Goal: Task Accomplishment & Management: Manage account settings

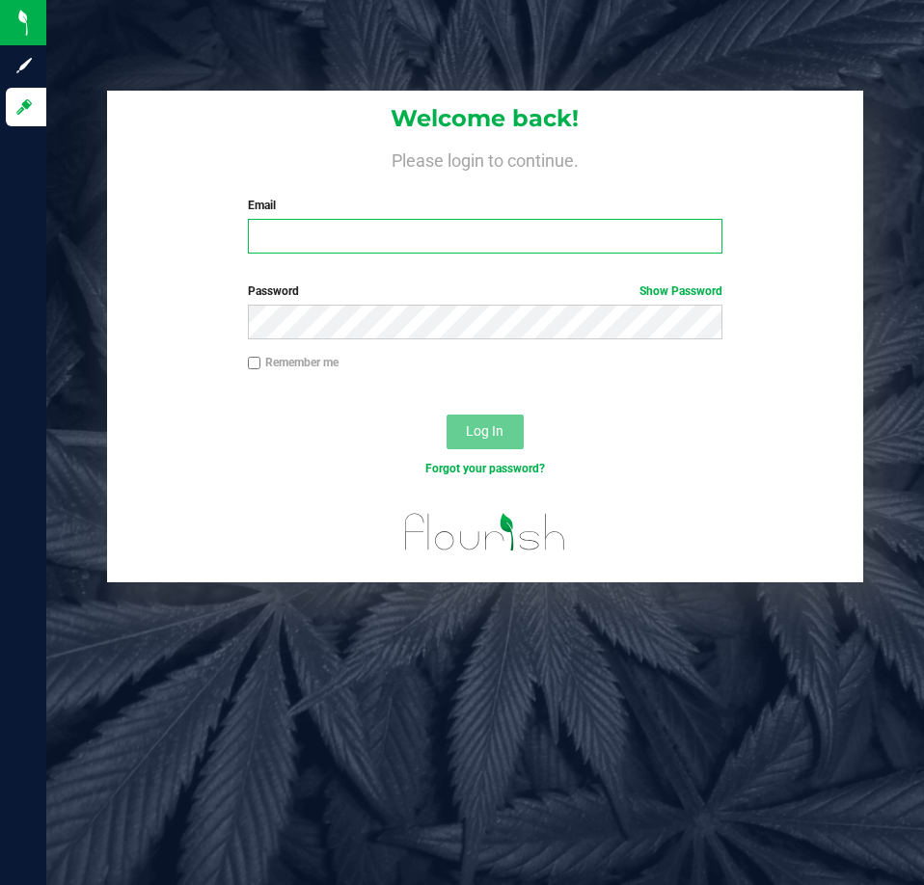
click at [486, 237] on input "Email" at bounding box center [485, 236] width 474 height 35
type input "[EMAIL_ADDRESS][DOMAIN_NAME]"
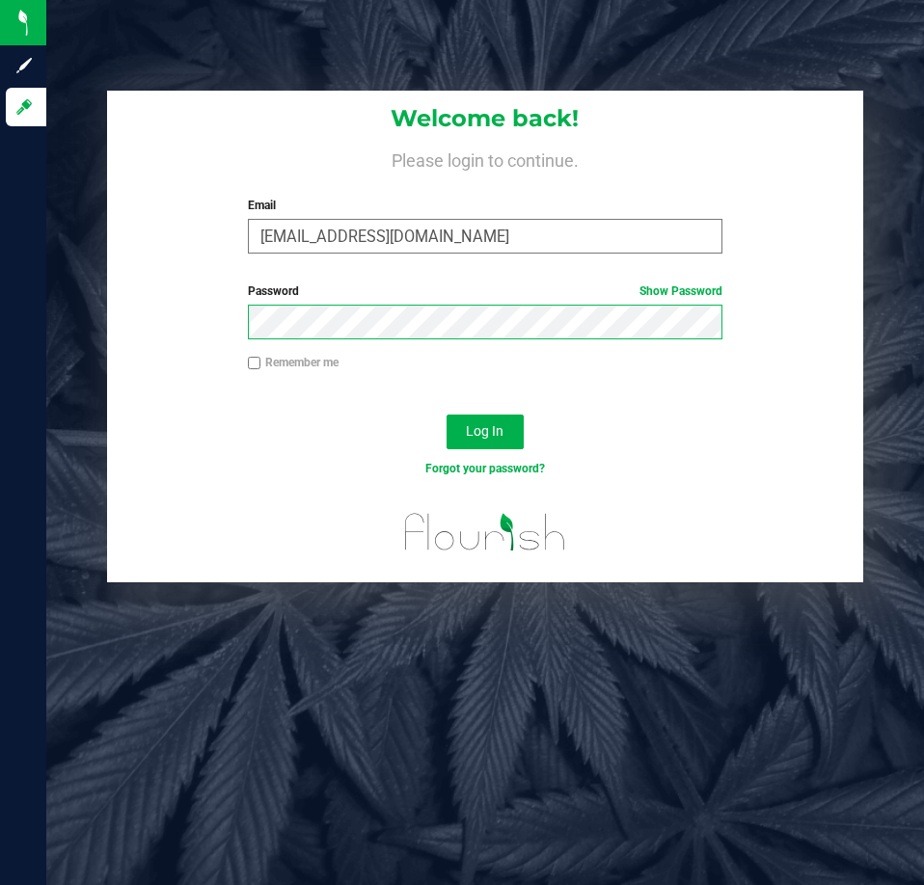
click at [446, 415] on button "Log In" at bounding box center [484, 432] width 77 height 35
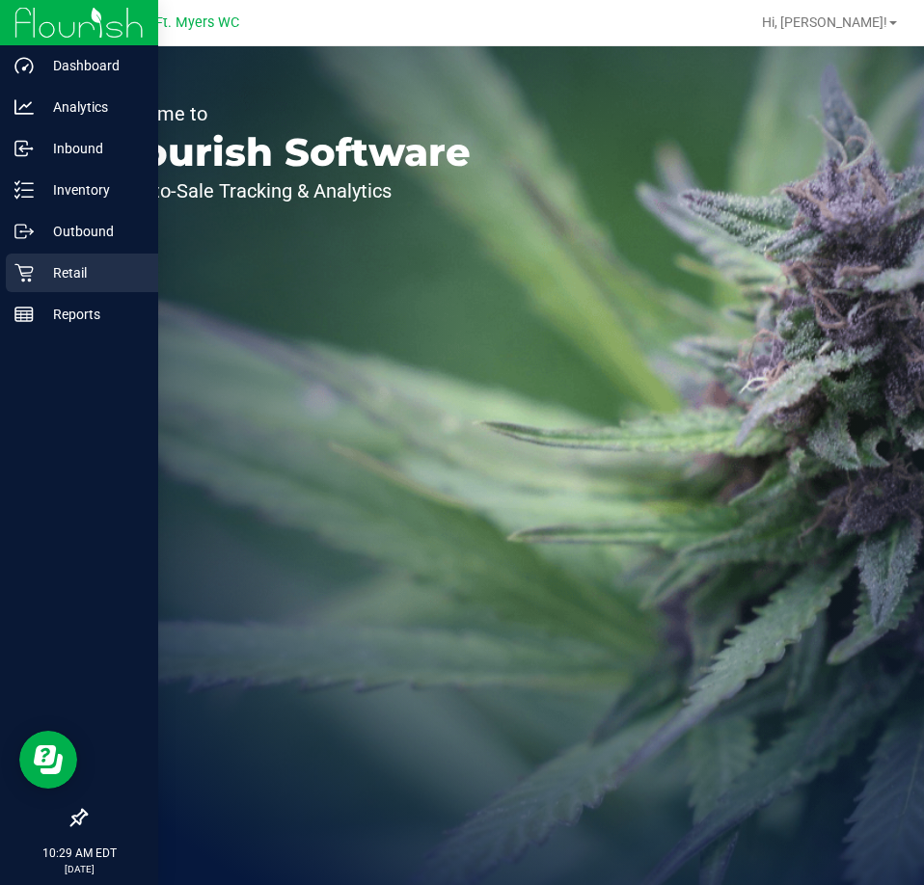
click at [38, 267] on p "Retail" at bounding box center [92, 272] width 116 height 23
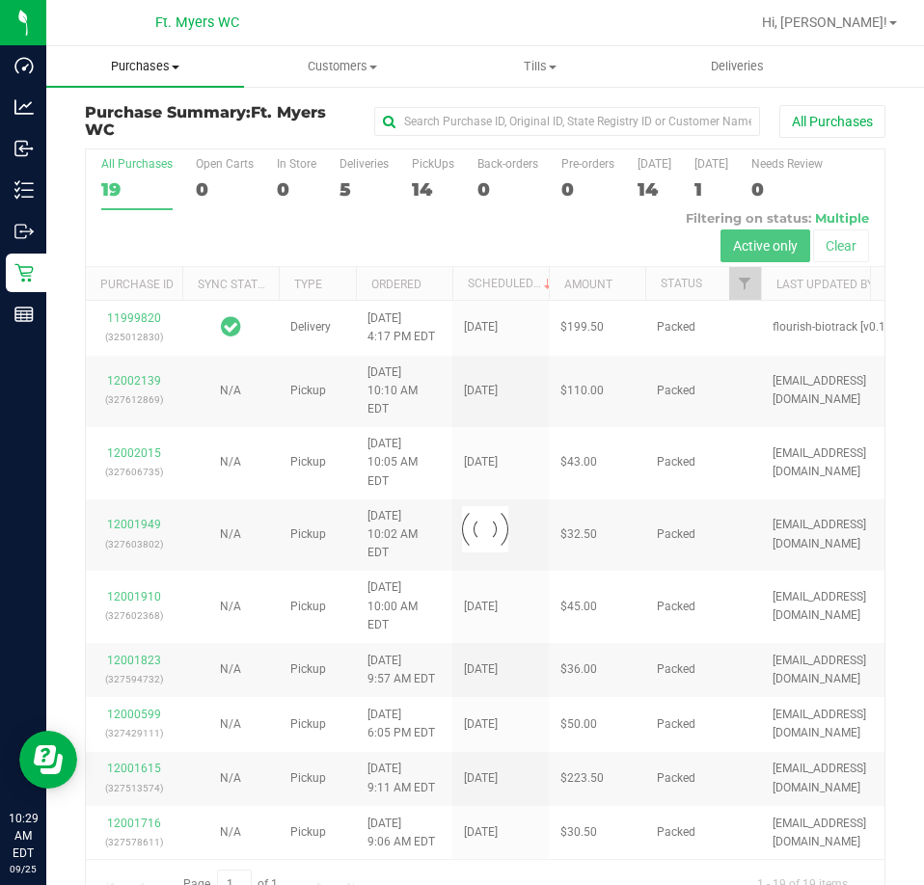
click at [149, 59] on span "Purchases" at bounding box center [145, 66] width 198 height 17
click at [164, 138] on li "Fulfillment" at bounding box center [145, 139] width 198 height 23
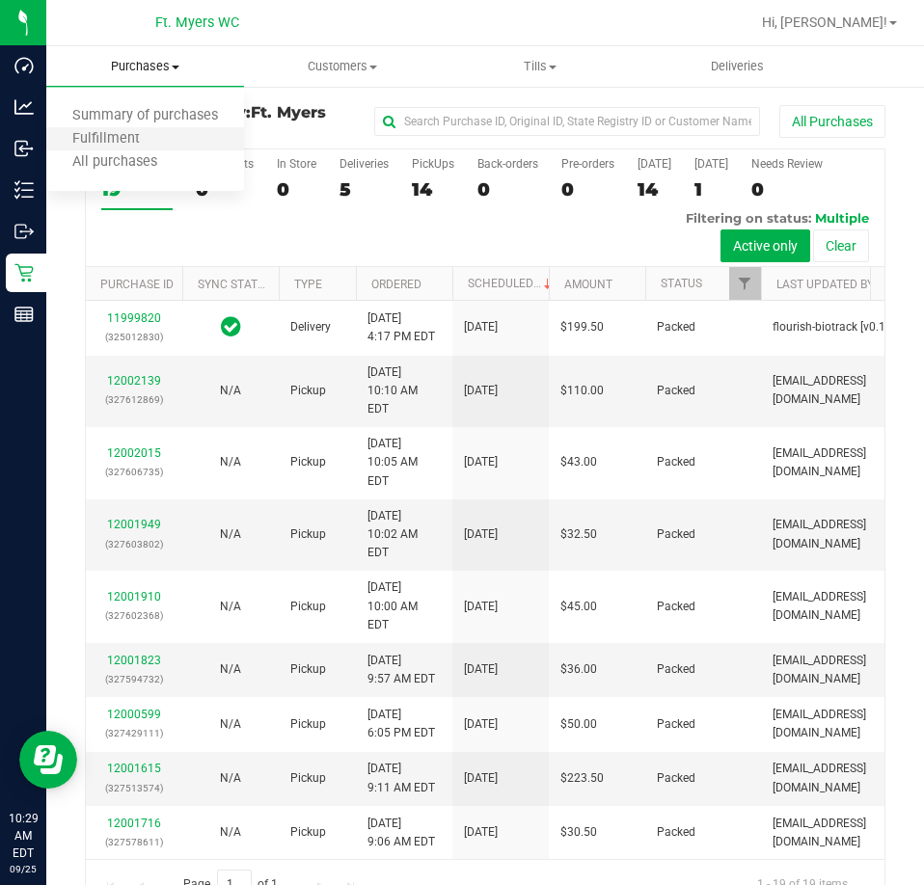
click at [231, 141] on li "Fulfillment" at bounding box center [145, 139] width 198 height 23
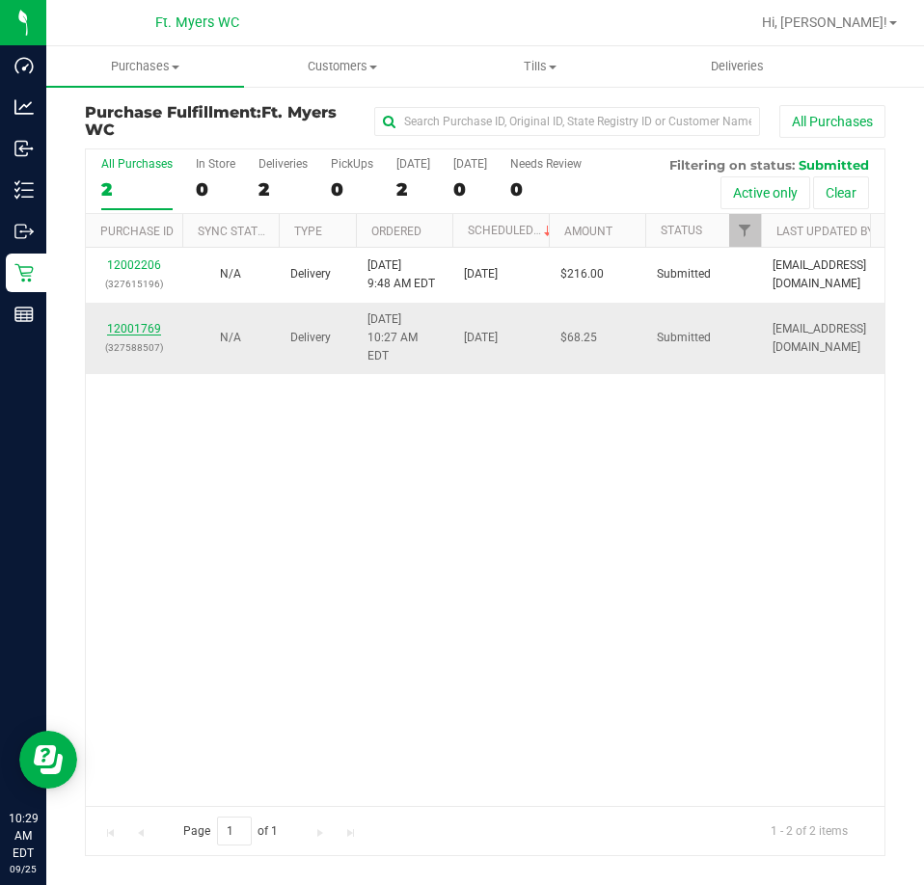
click at [124, 322] on link "12001769" at bounding box center [134, 328] width 54 height 13
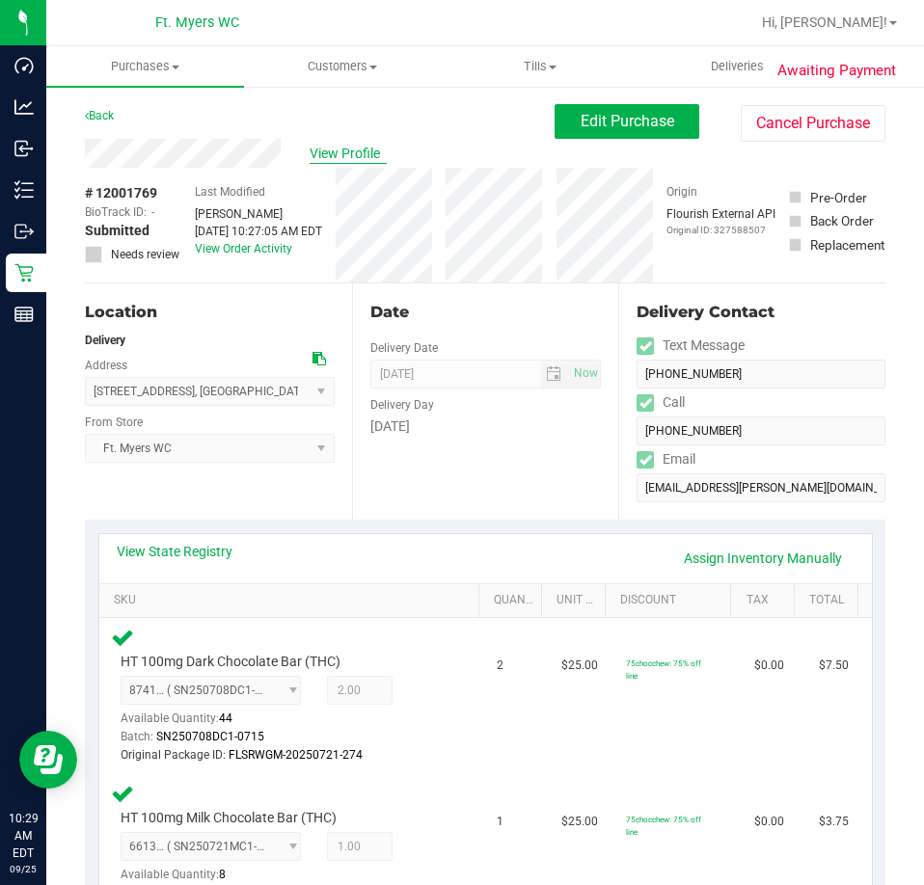
click at [335, 158] on span "View Profile" at bounding box center [347, 154] width 77 height 20
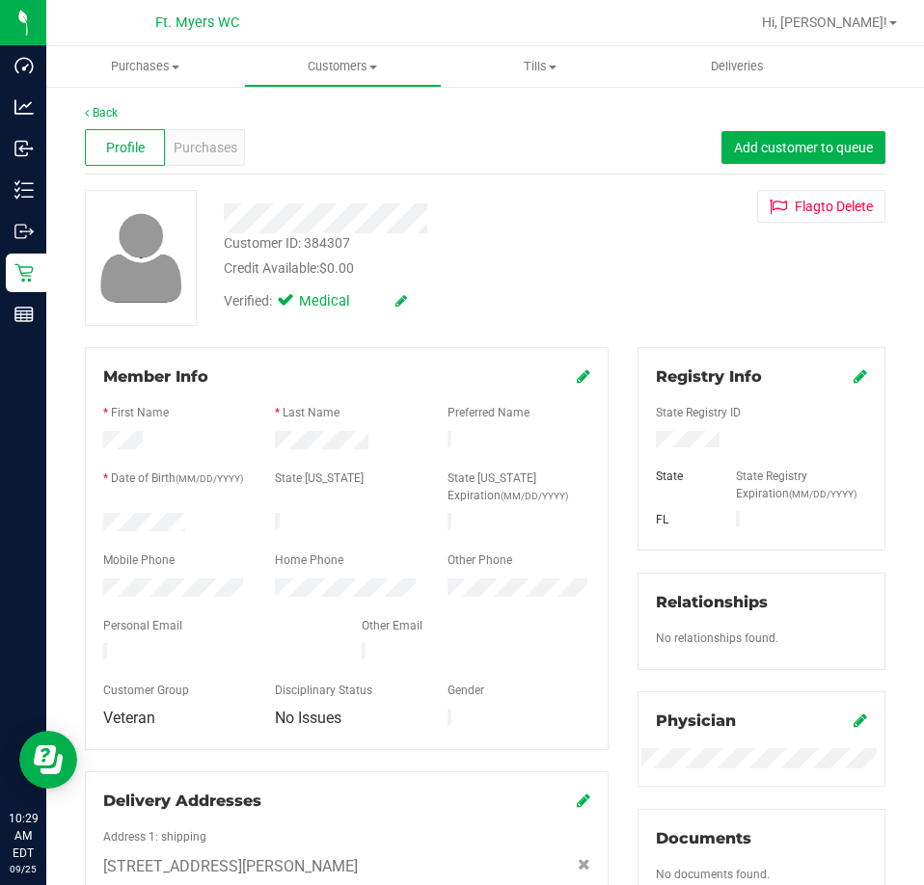
drag, startPoint x: 735, startPoint y: 625, endPoint x: 512, endPoint y: 458, distance: 278.2
click at [199, 140] on span "Purchases" at bounding box center [206, 148] width 64 height 20
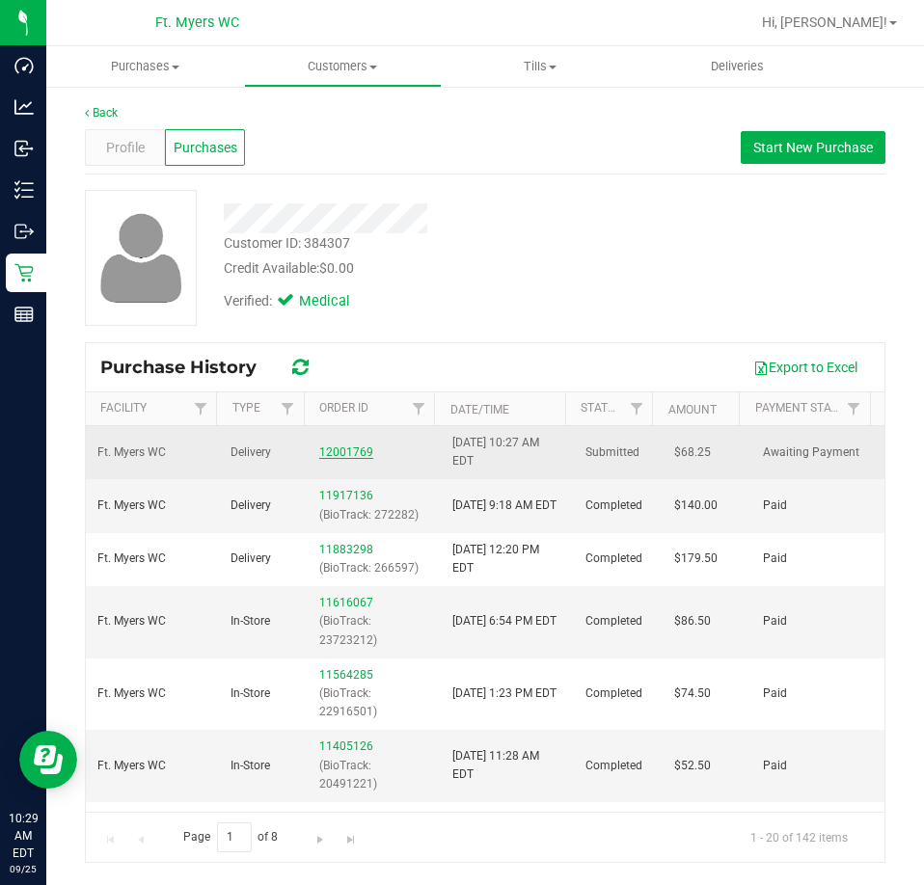
click at [335, 450] on link "12001769" at bounding box center [346, 451] width 54 height 13
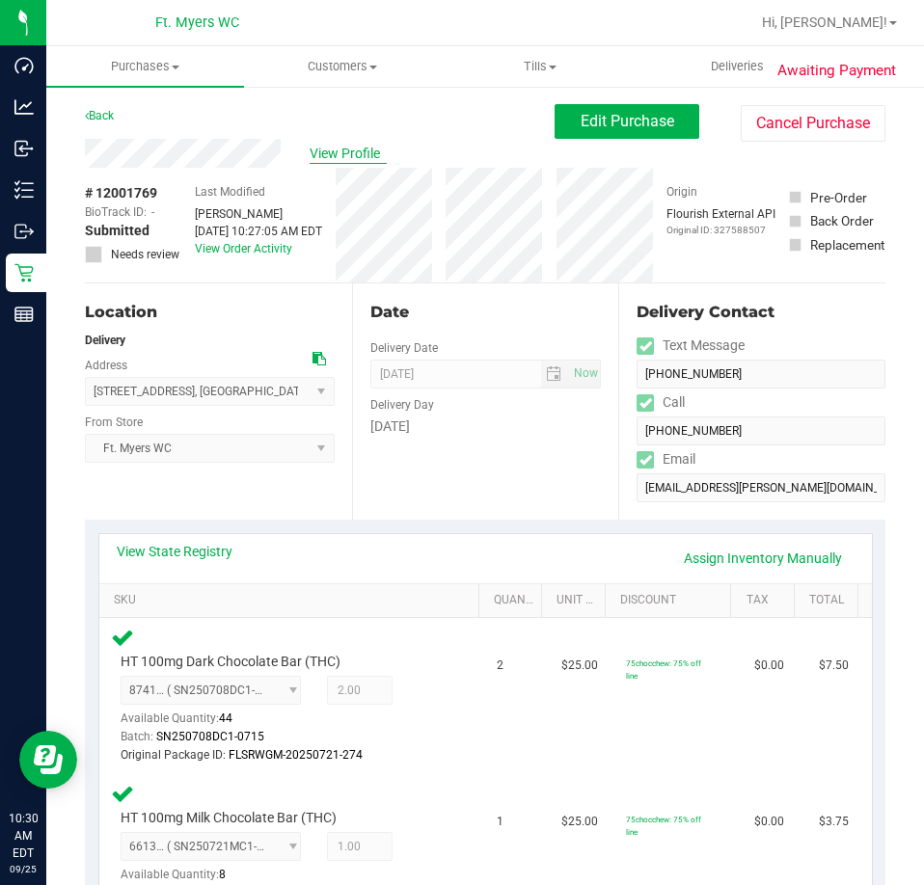
click at [356, 159] on span "View Profile" at bounding box center [347, 154] width 77 height 20
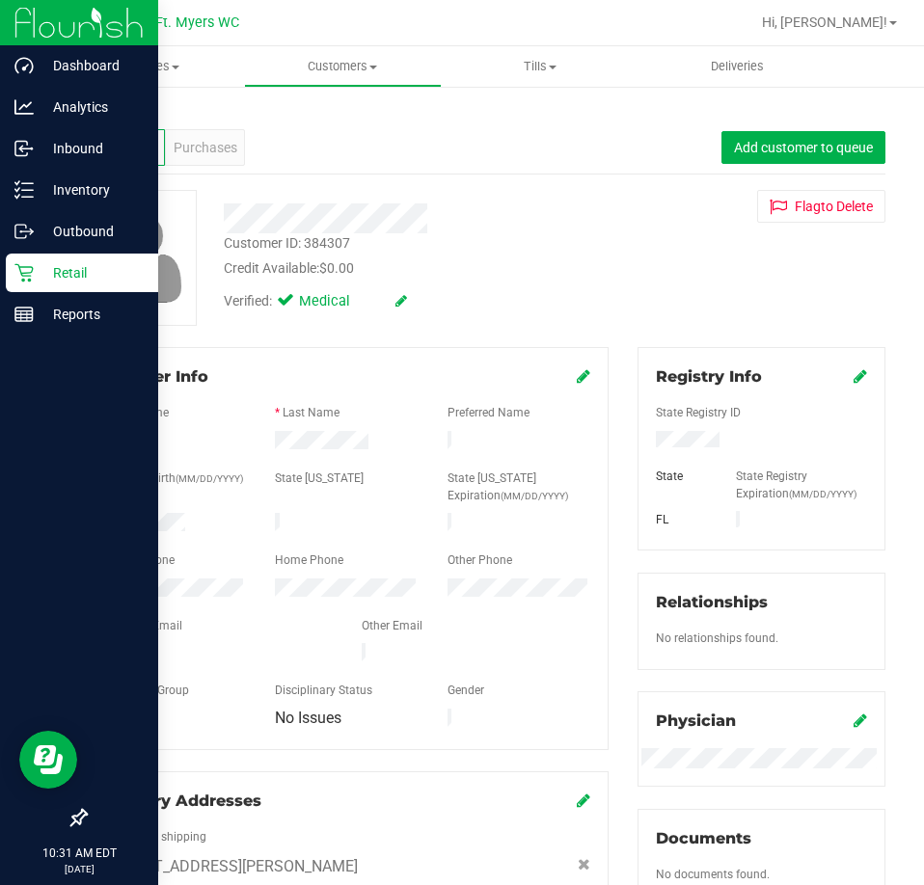
click at [47, 260] on div "Retail" at bounding box center [82, 273] width 152 height 39
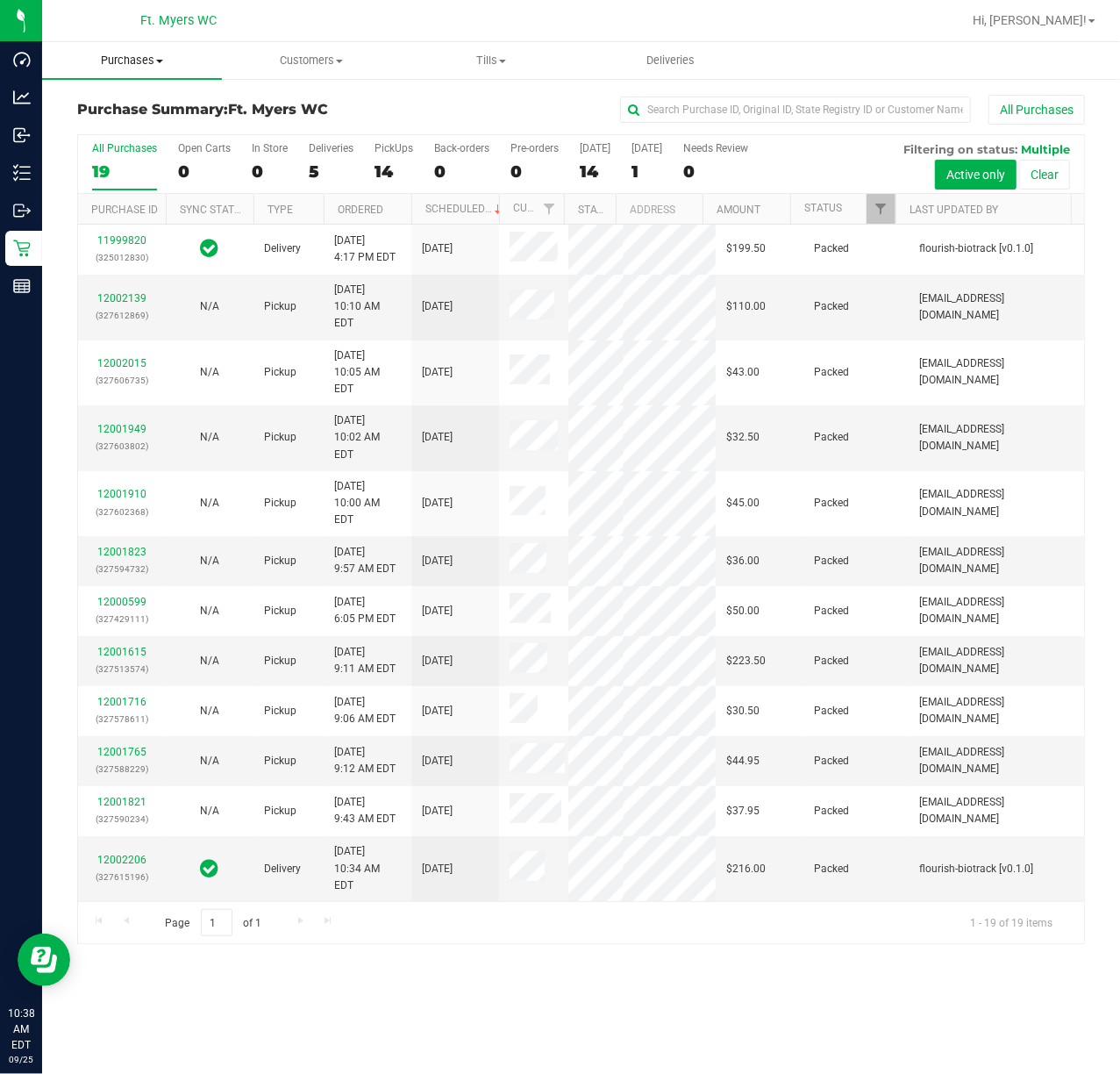
drag, startPoint x: 98, startPoint y: 49, endPoint x: 103, endPoint y: 57, distance: 9.4
click at [98, 49] on uib-tab-heading "Purchases Summary of purchases Fulfillment All purchases" at bounding box center [132, 60] width 180 height 36
click at [99, 130] on span "Fulfillment" at bounding box center [96, 127] width 109 height 15
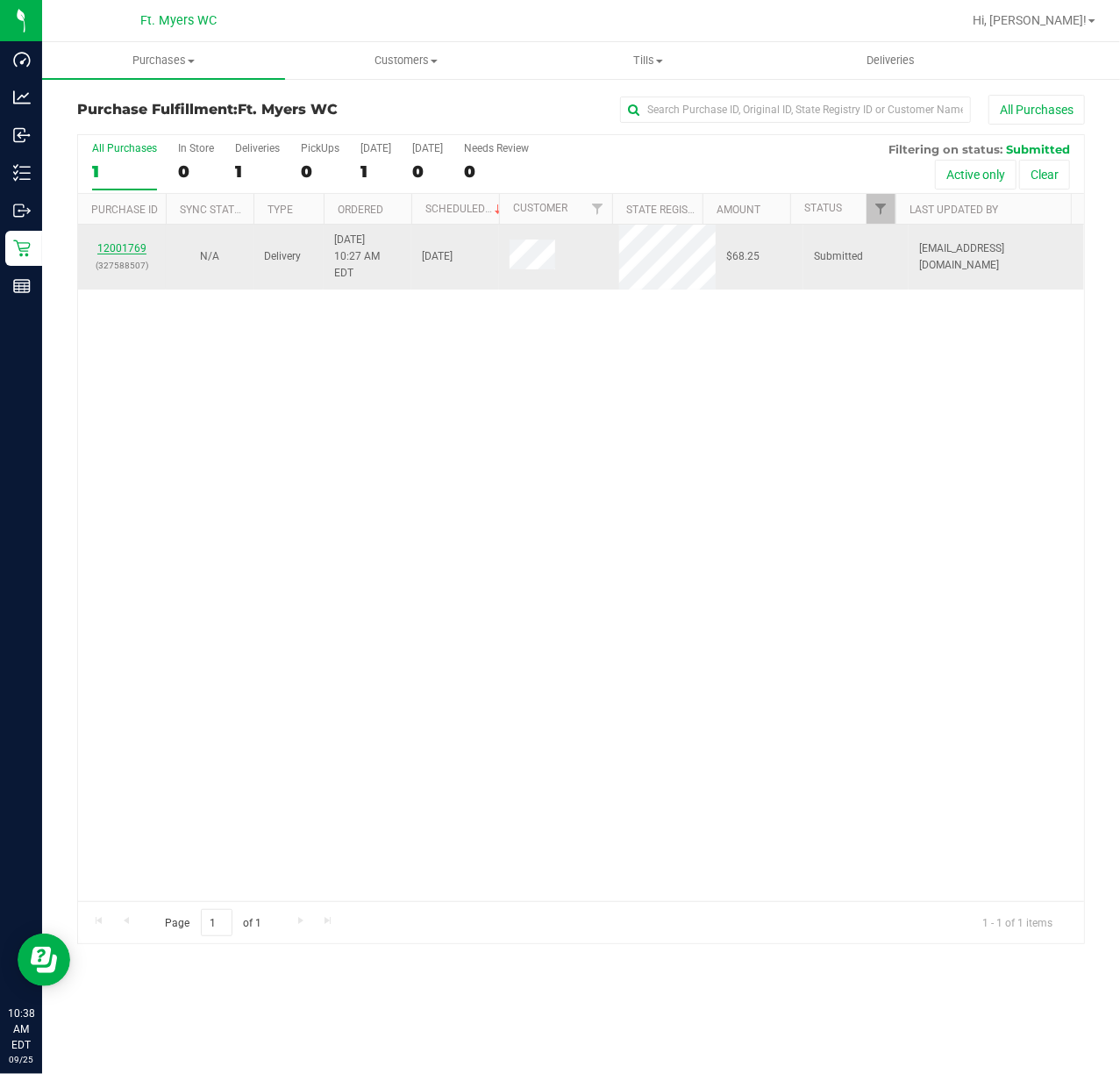
click at [137, 242] on link "12001769" at bounding box center [122, 248] width 49 height 12
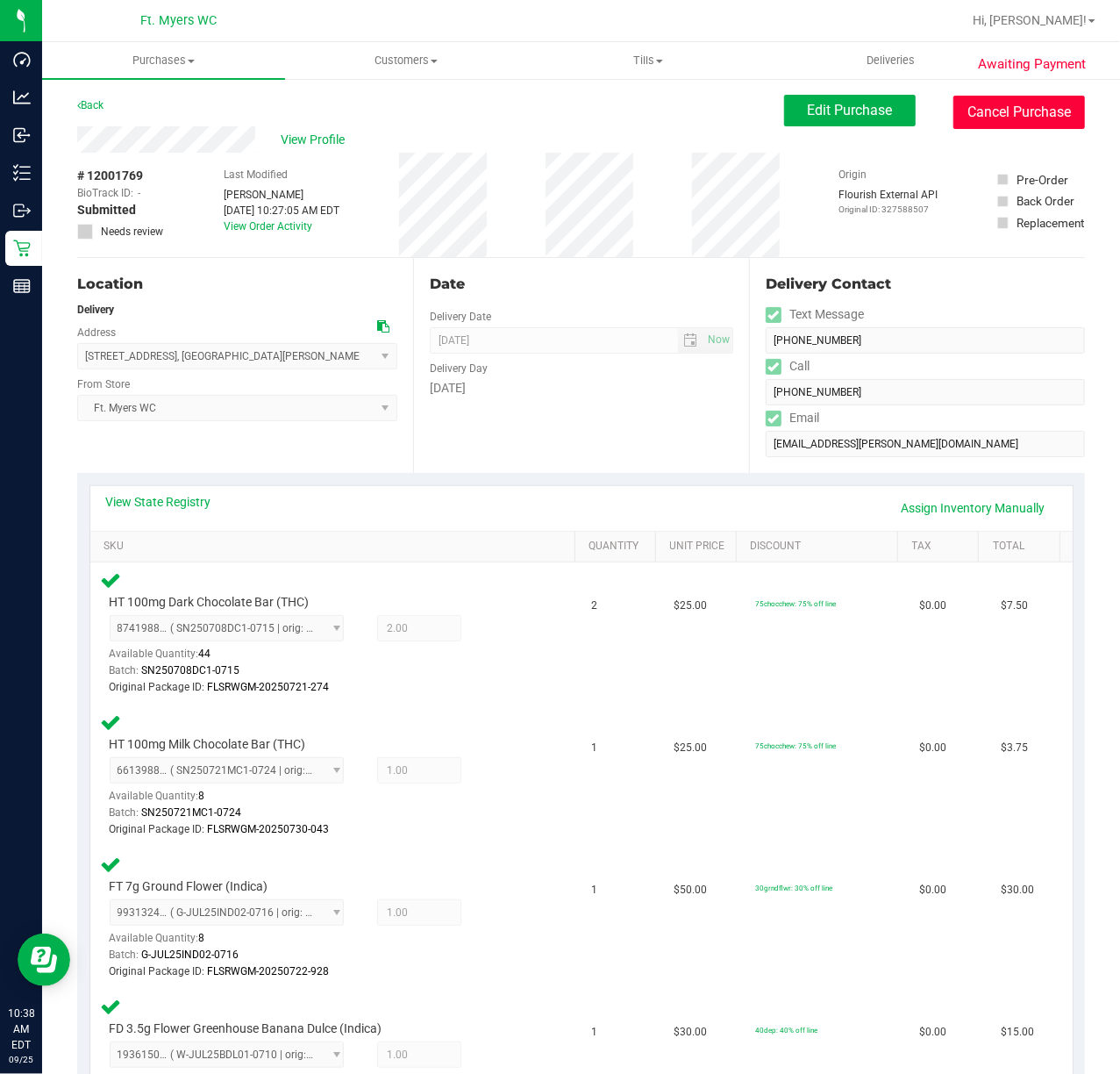
click at [840, 106] on button "Cancel Purchase" at bounding box center [1019, 112] width 132 height 34
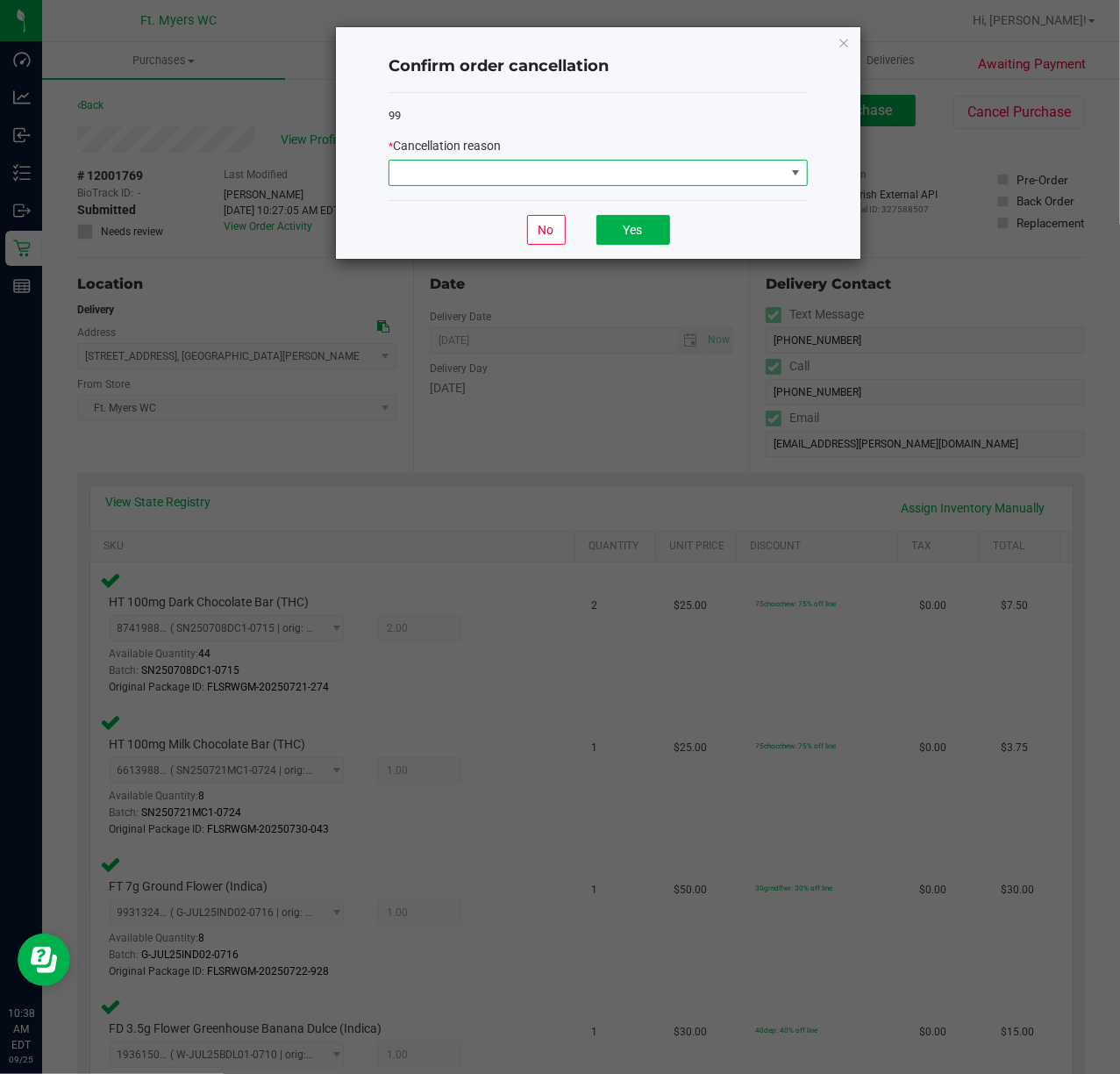
click at [720, 172] on span at bounding box center [587, 172] width 396 height 25
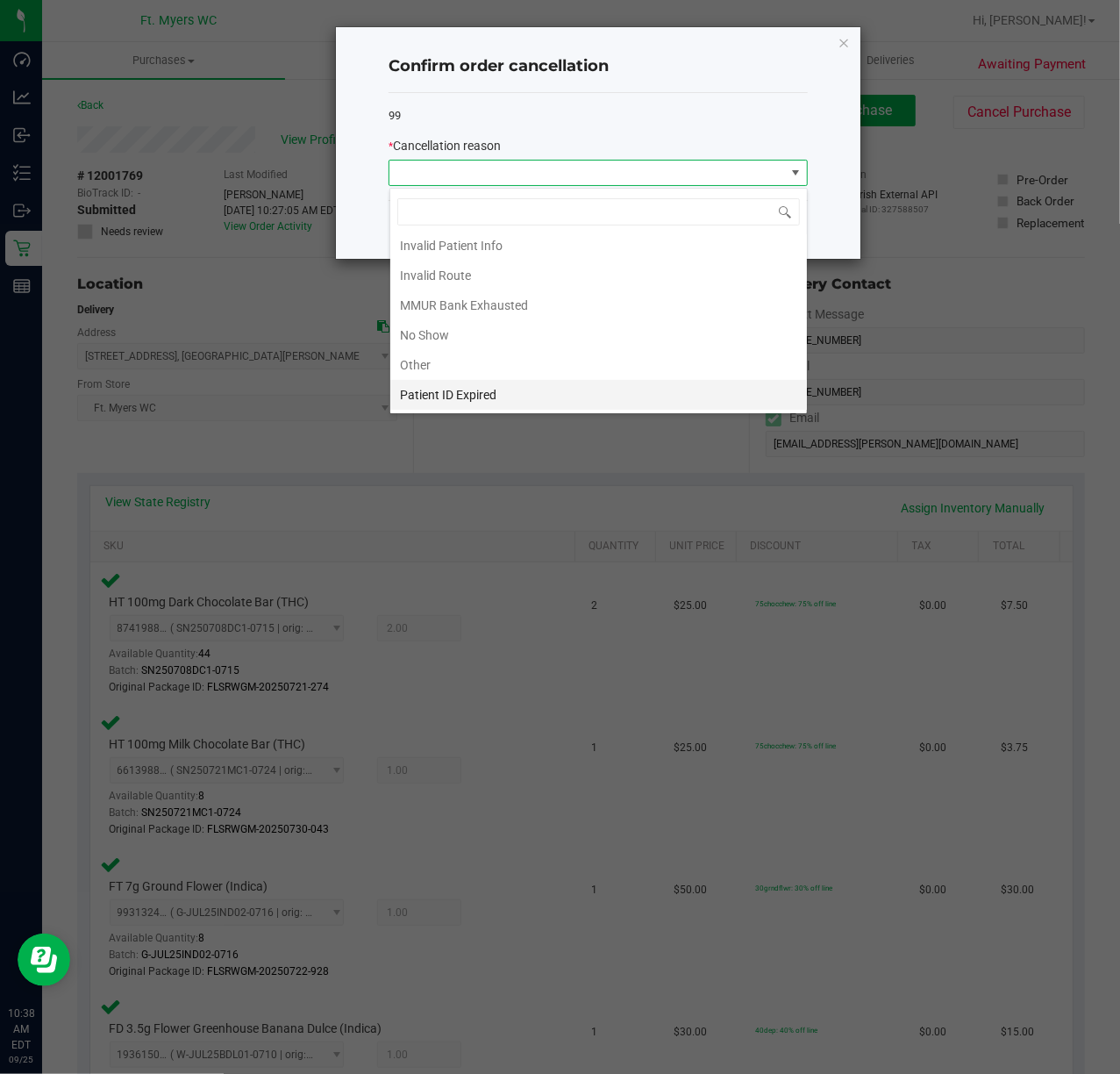
scroll to position [98, 0]
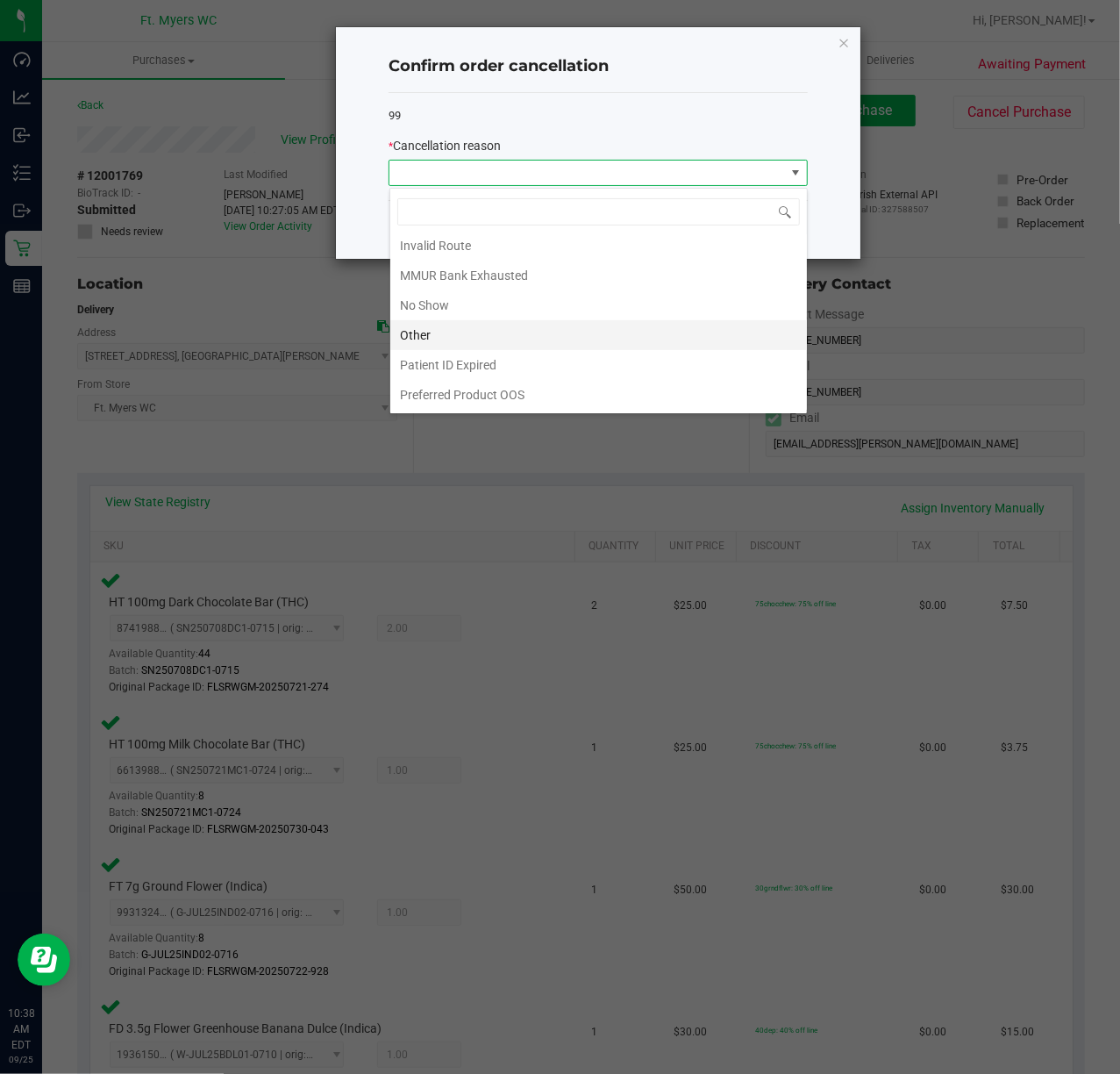
click at [530, 328] on li "Other" at bounding box center [599, 335] width 417 height 30
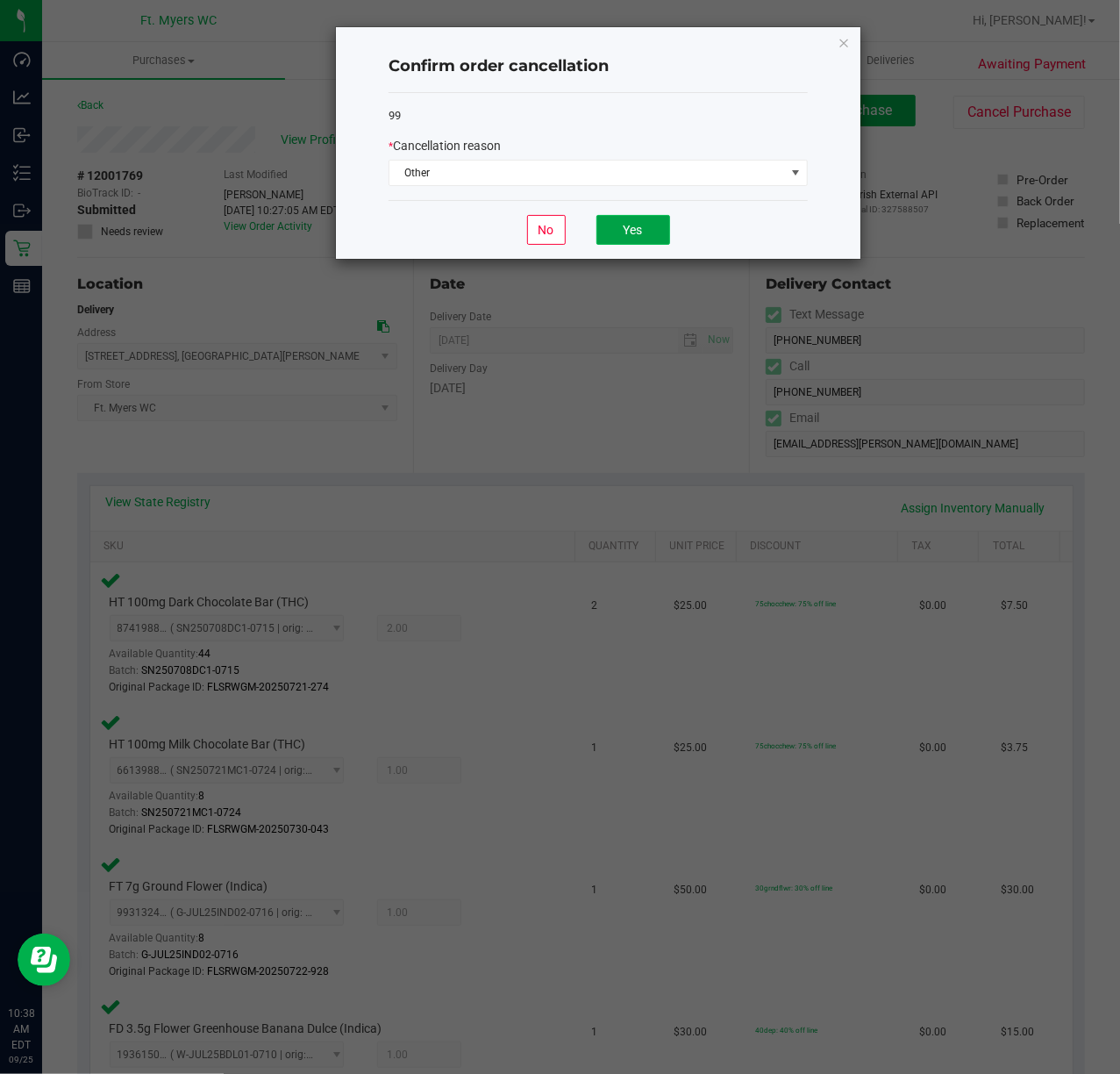
click at [646, 233] on button "Yes" at bounding box center [633, 229] width 74 height 30
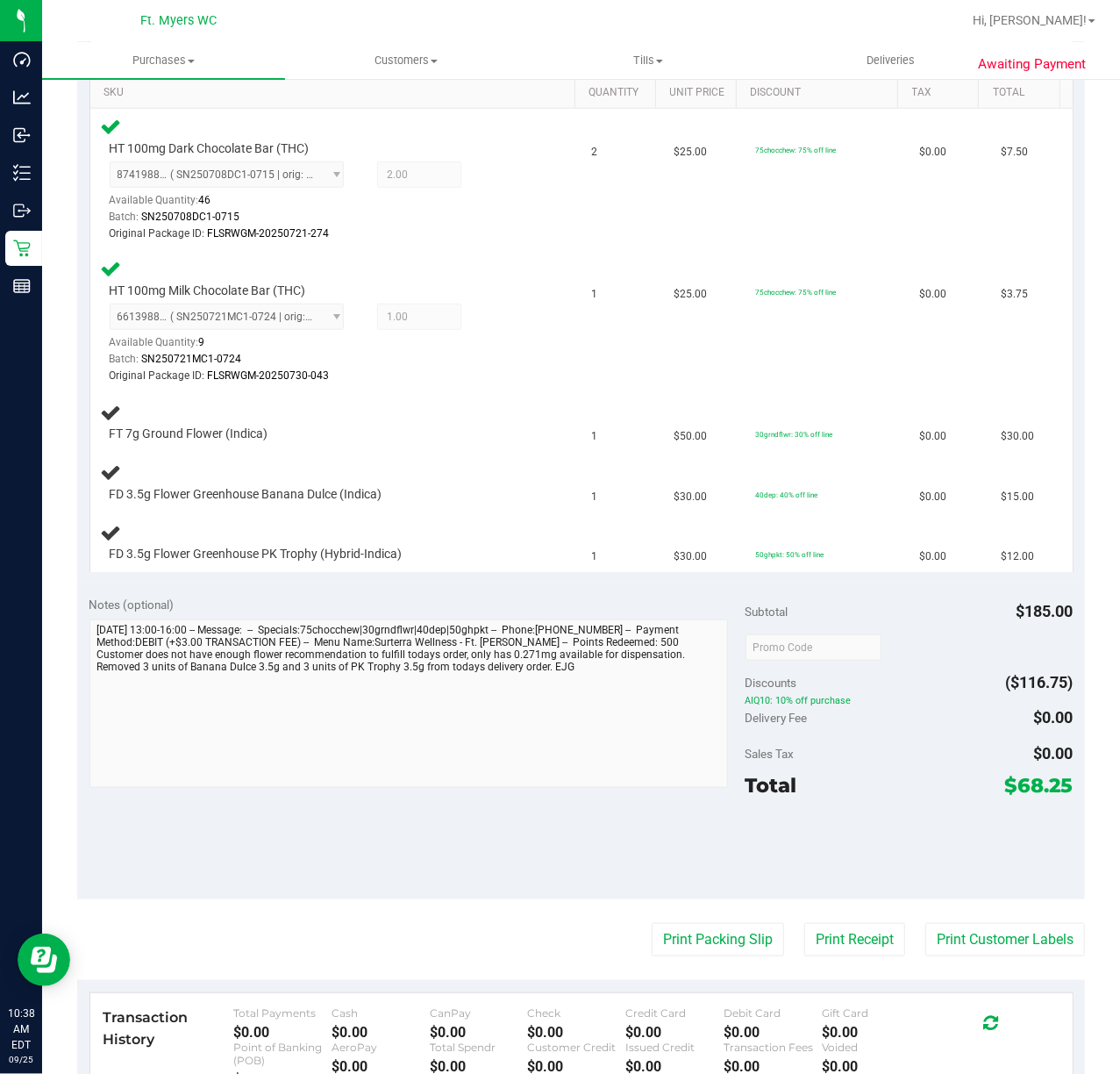
scroll to position [468, 0]
